Goal: Check status: Check status

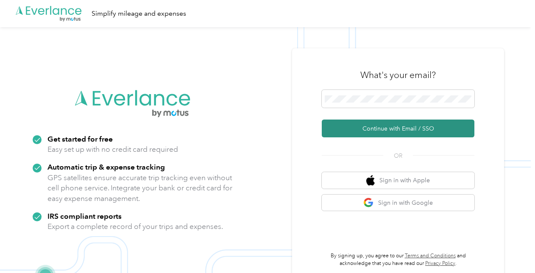
click at [367, 130] on button "Continue with Email / SSO" at bounding box center [398, 128] width 153 height 18
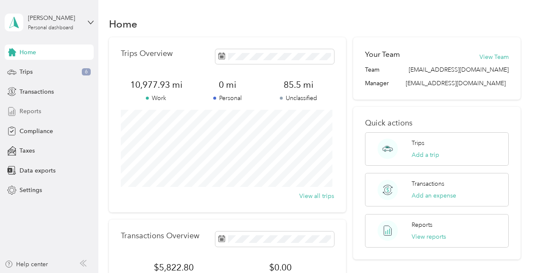
click at [21, 110] on span "Reports" at bounding box center [30, 111] width 22 height 9
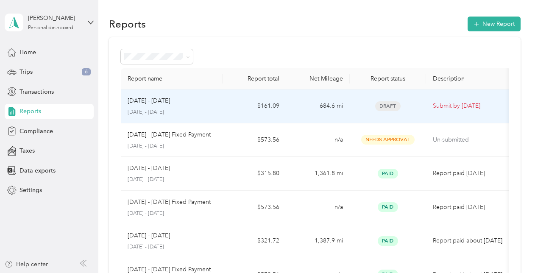
click at [227, 114] on td "$161.09" at bounding box center [254, 106] width 64 height 34
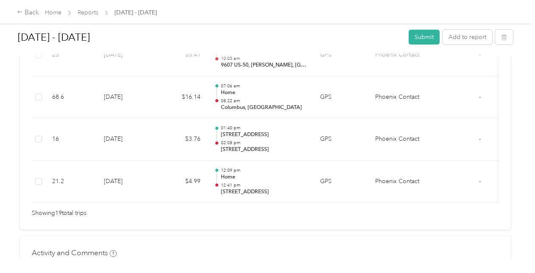
scroll to position [923, 0]
